Goal: Task Accomplishment & Management: Manage account settings

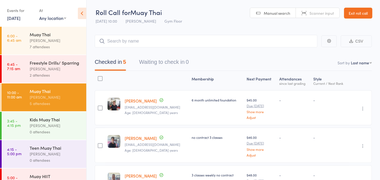
click at [355, 10] on link "Exit roll call" at bounding box center [358, 13] width 28 height 11
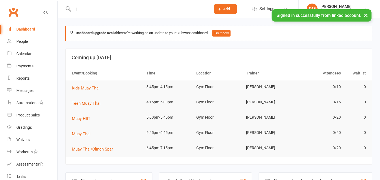
drag, startPoint x: 114, startPoint y: 10, endPoint x: 118, endPoint y: 12, distance: 4.4
click at [118, 12] on input "j" at bounding box center [139, 9] width 135 height 8
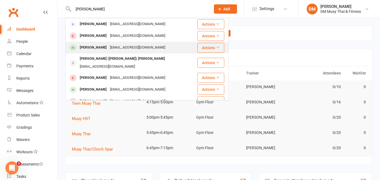
type input "[PERSON_NAME]"
click at [103, 47] on div "[PERSON_NAME]" at bounding box center [93, 48] width 30 height 8
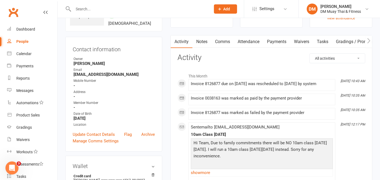
scroll to position [30, 0]
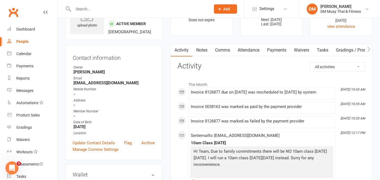
click at [272, 49] on link "Payments" at bounding box center [276, 50] width 27 height 13
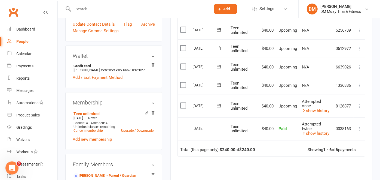
scroll to position [151, 0]
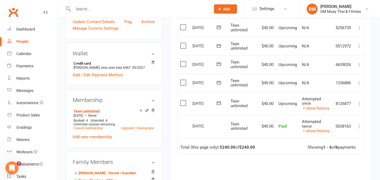
click at [222, 81] on icon at bounding box center [218, 82] width 5 height 5
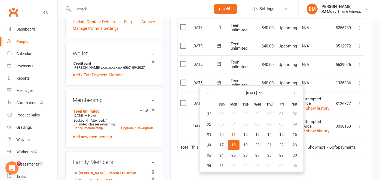
click at [226, 78] on span at bounding box center [218, 82] width 13 height 8
click at [190, 82] on td "Select this" at bounding box center [184, 83] width 12 height 19
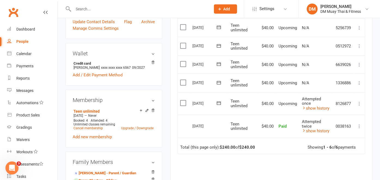
click at [222, 100] on icon at bounding box center [218, 102] width 5 height 5
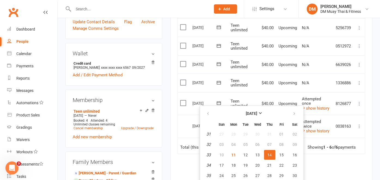
click at [222, 100] on icon at bounding box center [218, 102] width 5 height 5
click at [228, 97] on td "[DATE] [DATE]" at bounding box center [209, 103] width 38 height 23
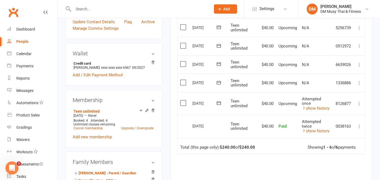
click at [357, 81] on icon at bounding box center [359, 82] width 5 height 5
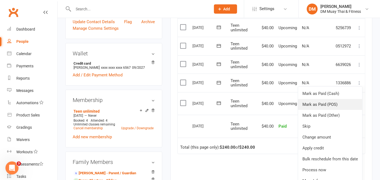
scroll to position [181, 0]
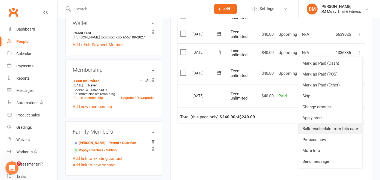
click at [331, 127] on link "Bulk reschedule from this date" at bounding box center [330, 128] width 64 height 11
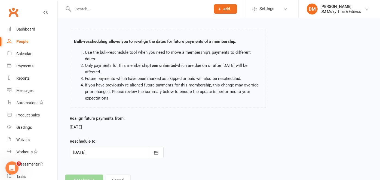
scroll to position [33, 0]
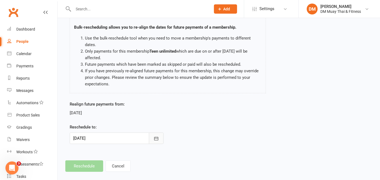
click at [159, 136] on icon "button" at bounding box center [156, 138] width 5 height 5
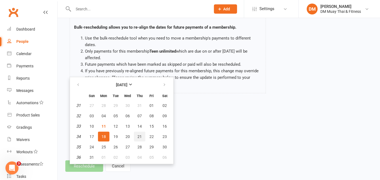
click at [140, 134] on span "21" at bounding box center [140, 136] width 4 height 4
type input "[DATE]"
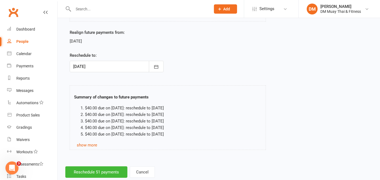
scroll to position [110, 0]
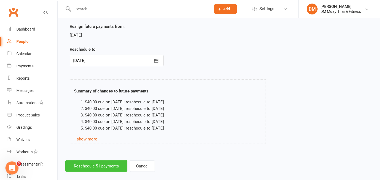
click at [103, 160] on button "Reschedule 51 payments" at bounding box center [96, 165] width 62 height 11
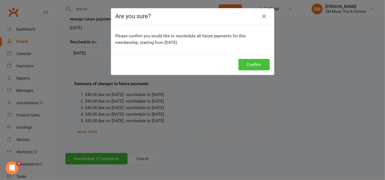
click at [256, 62] on button "Confirm" at bounding box center [253, 64] width 31 height 11
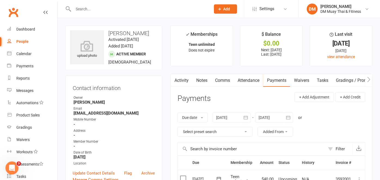
click at [99, 11] on input "text" at bounding box center [139, 9] width 135 height 8
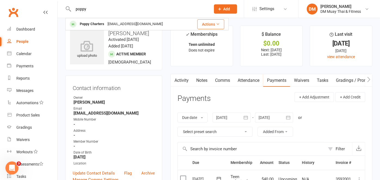
type input "poppy"
click at [100, 19] on div "Poppy Charters [EMAIL_ADDRESS][DOMAIN_NAME]" at bounding box center [128, 24] width 124 height 11
